Goal: Check status: Check status

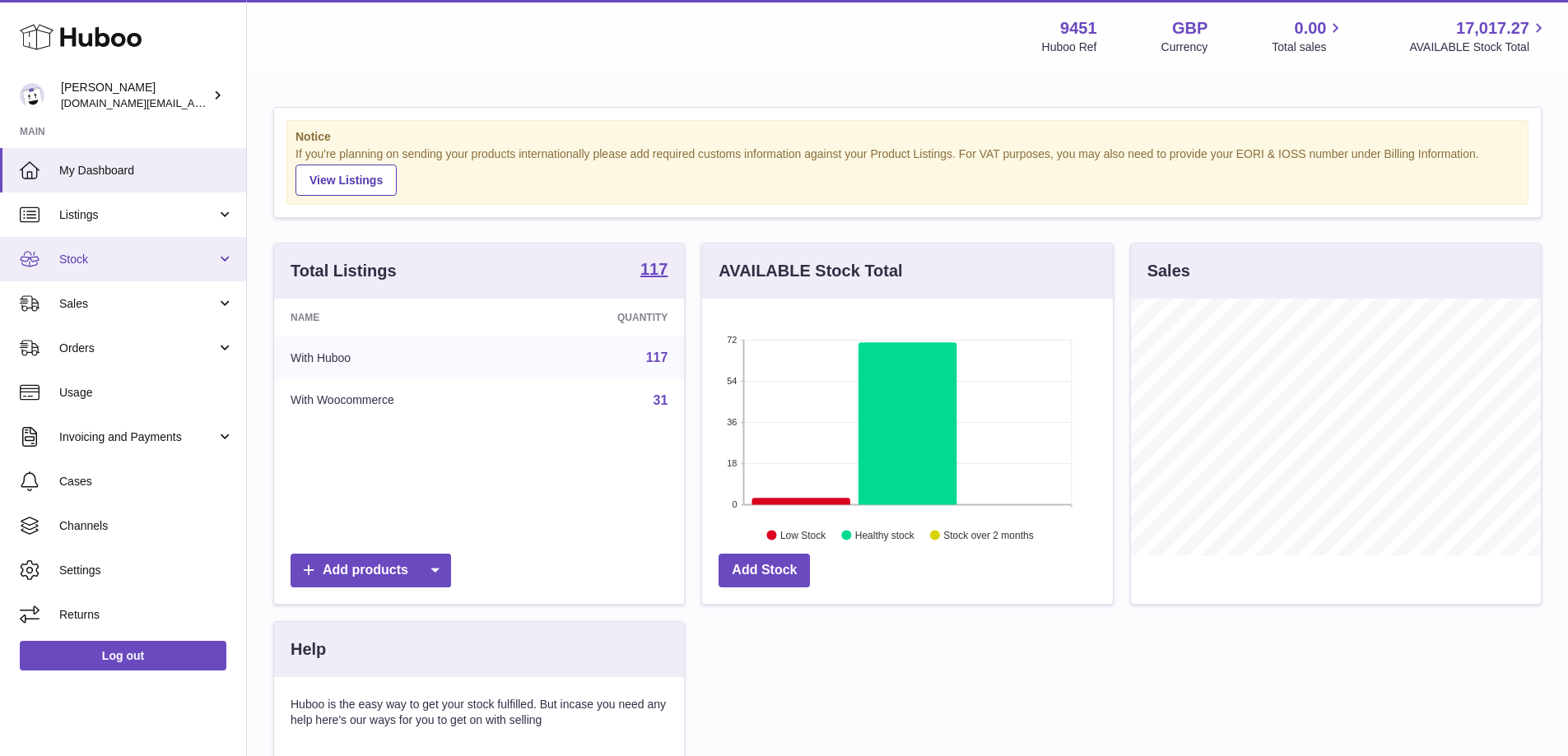
click at [203, 263] on span "Stock" at bounding box center [138, 259] width 157 height 16
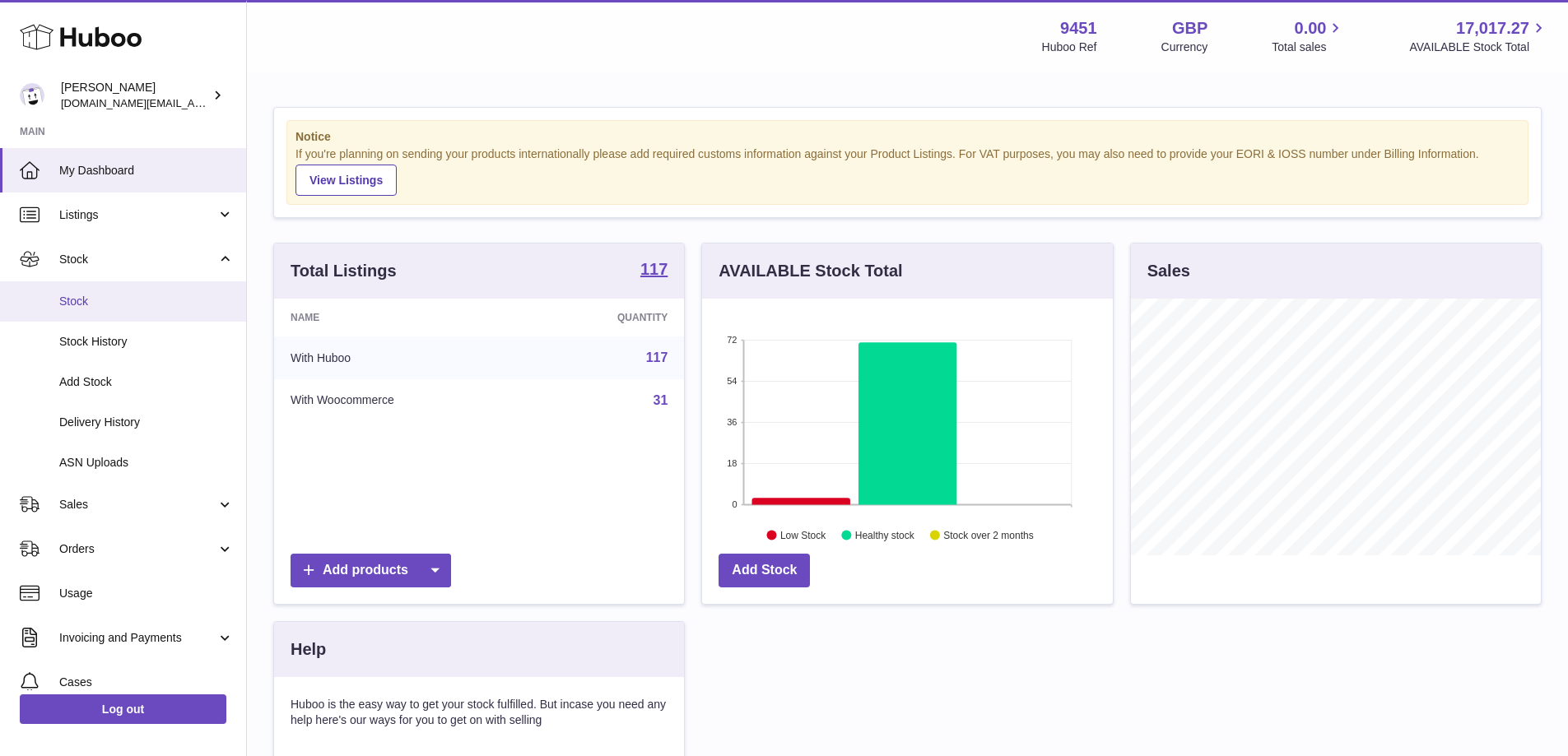
click at [117, 313] on link "Stock" at bounding box center [123, 301] width 246 height 40
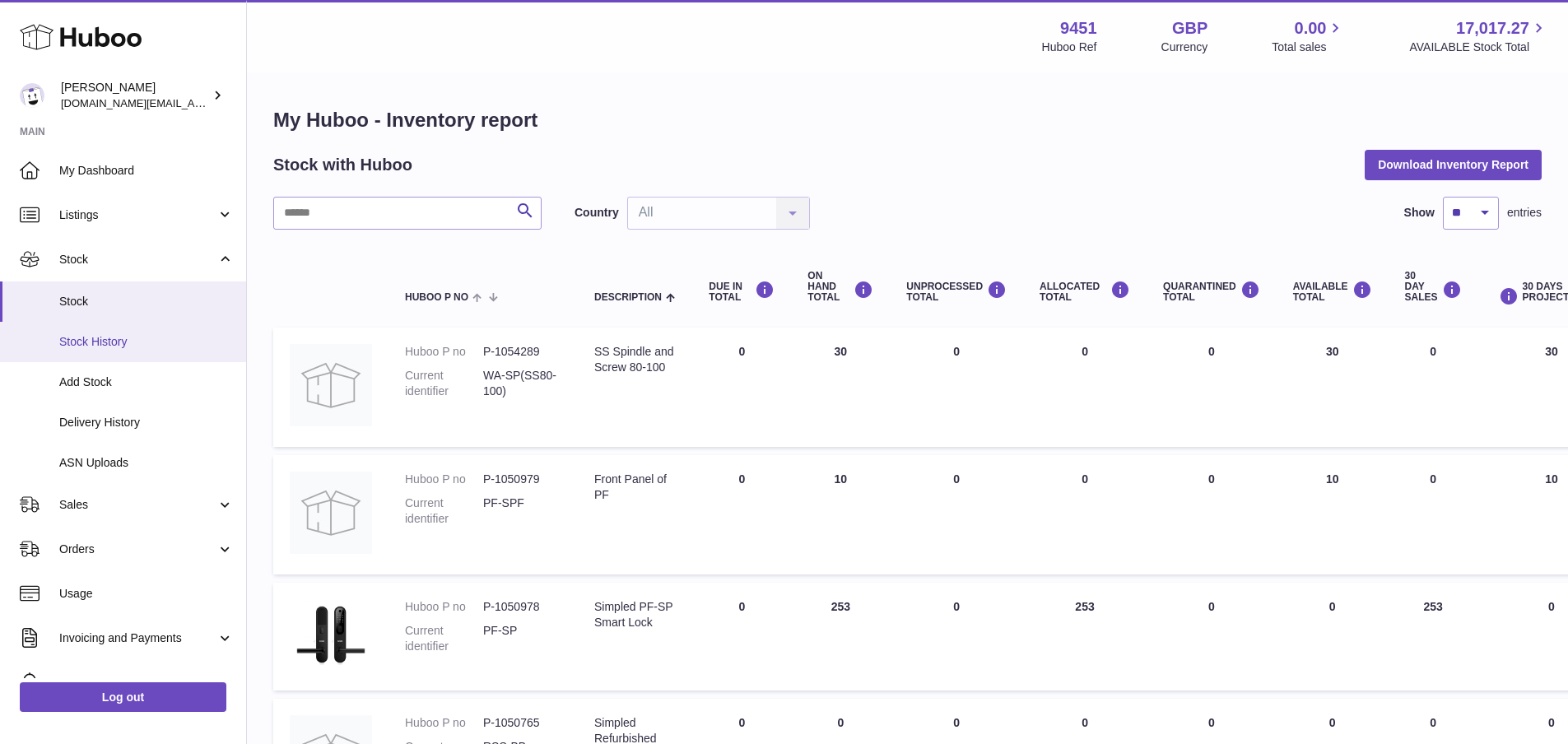
click at [119, 347] on span "Stock History" at bounding box center [146, 342] width 174 height 16
